Goal: Check status: Check status

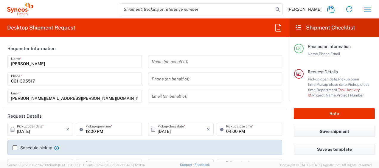
type input "4510"
type input "[GEOGRAPHIC_DATA]"
type input "Syneos Health France SARL"
click at [367, 12] on icon "button" at bounding box center [368, 9] width 10 height 10
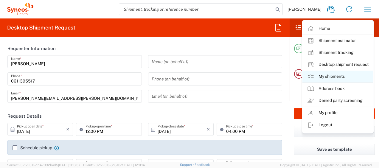
click at [337, 75] on link "My shipments" at bounding box center [337, 77] width 71 height 12
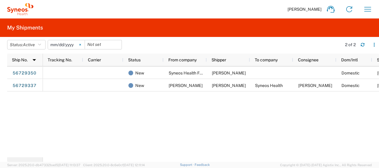
click at [84, 43] on svg-icon at bounding box center [80, 44] width 9 height 9
click at [38, 46] on button "Status: Active" at bounding box center [26, 45] width 38 height 10
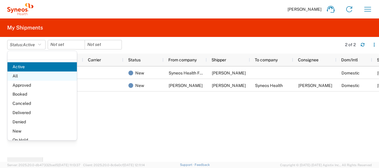
click at [36, 73] on span "All" at bounding box center [41, 75] width 69 height 9
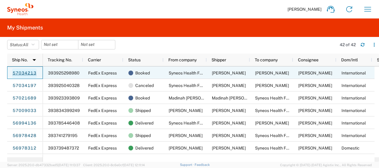
click at [24, 73] on link "57034213" at bounding box center [24, 73] width 24 height 10
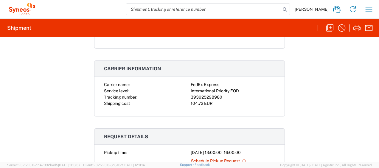
scroll to position [102, 0]
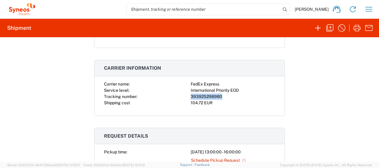
drag, startPoint x: 220, startPoint y: 98, endPoint x: 189, endPoint y: 97, distance: 30.7
click at [191, 97] on div "393925298980" at bounding box center [233, 96] width 84 height 6
copy div "393925298980"
